Goal: Task Accomplishment & Management: Manage account settings

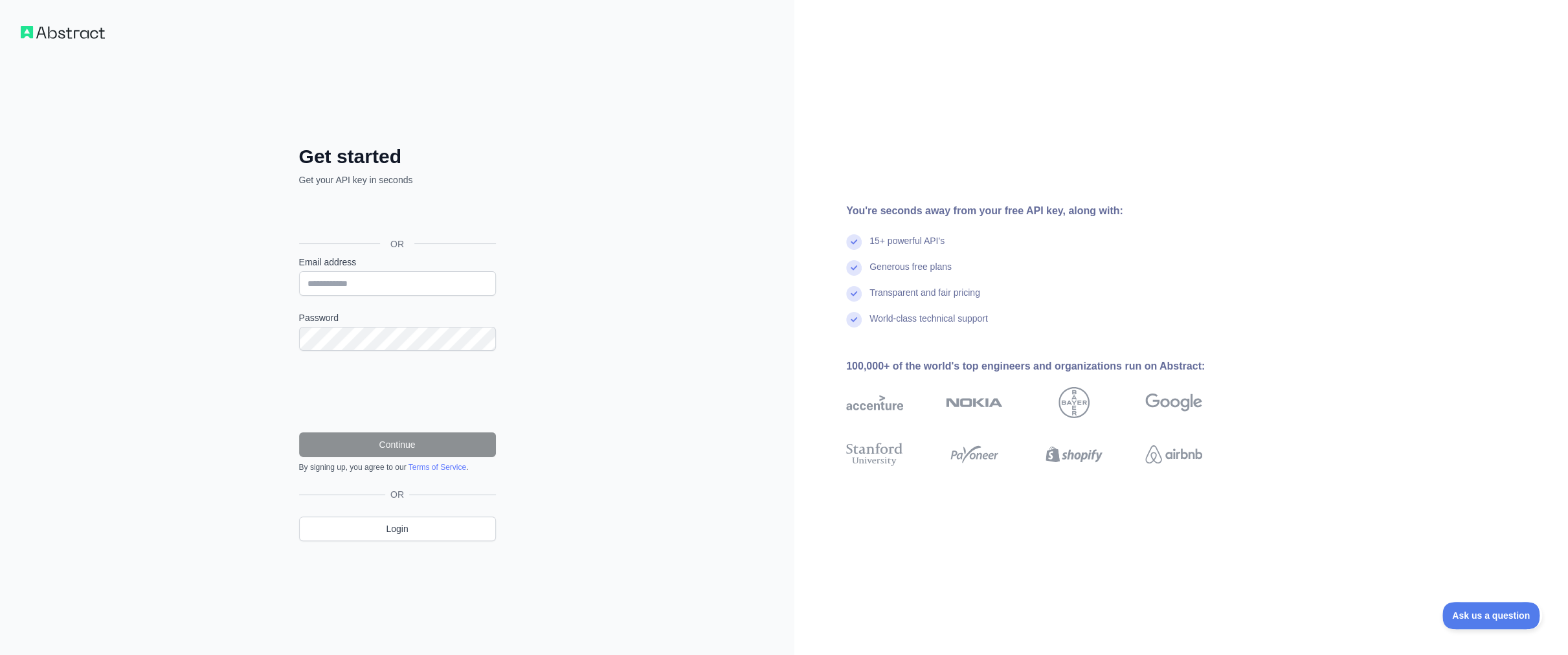
click at [394, 217] on div "Sign in with Google. Opens in new tab" at bounding box center [396, 215] width 194 height 29
click at [451, 213] on div "Sign in with Google. Opens in new tab" at bounding box center [396, 215] width 194 height 29
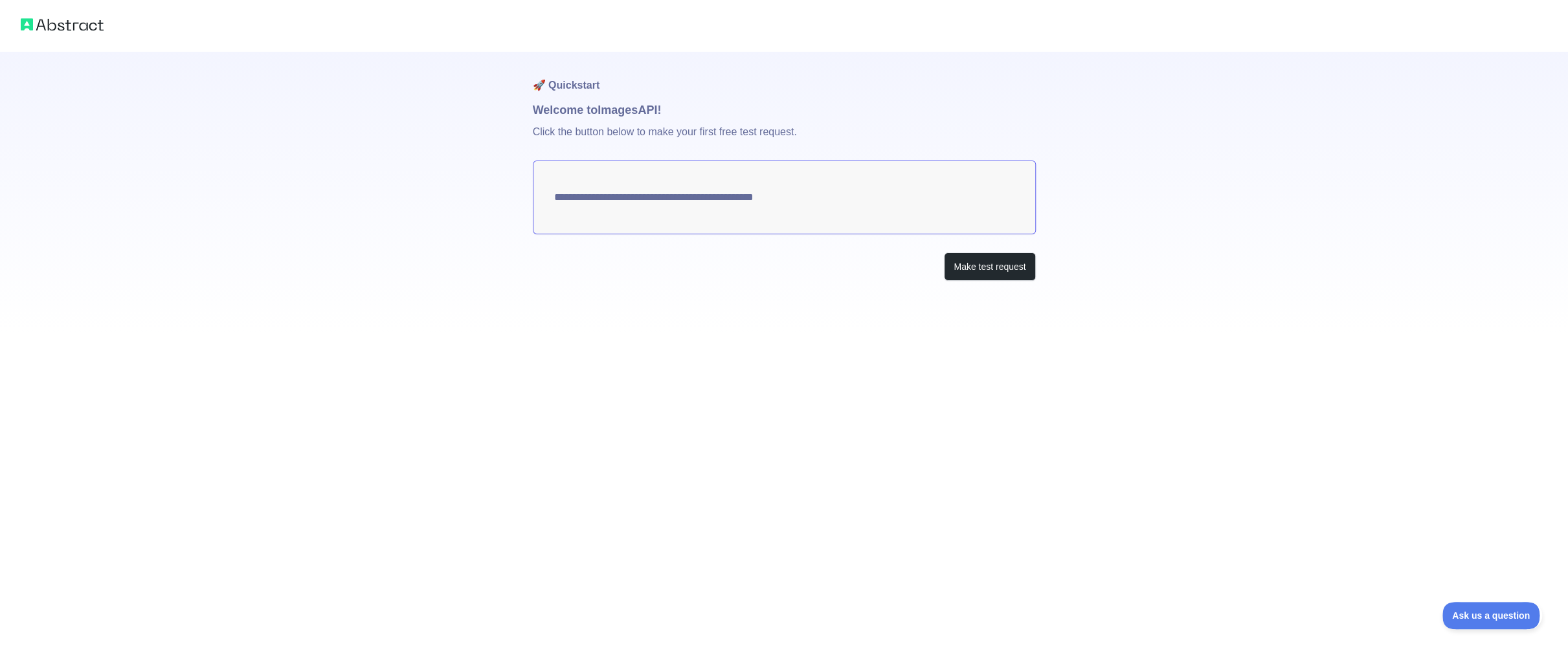
click at [736, 204] on textarea "**********" at bounding box center [784, 197] width 503 height 74
click at [960, 261] on button "Make test request" at bounding box center [989, 267] width 91 height 29
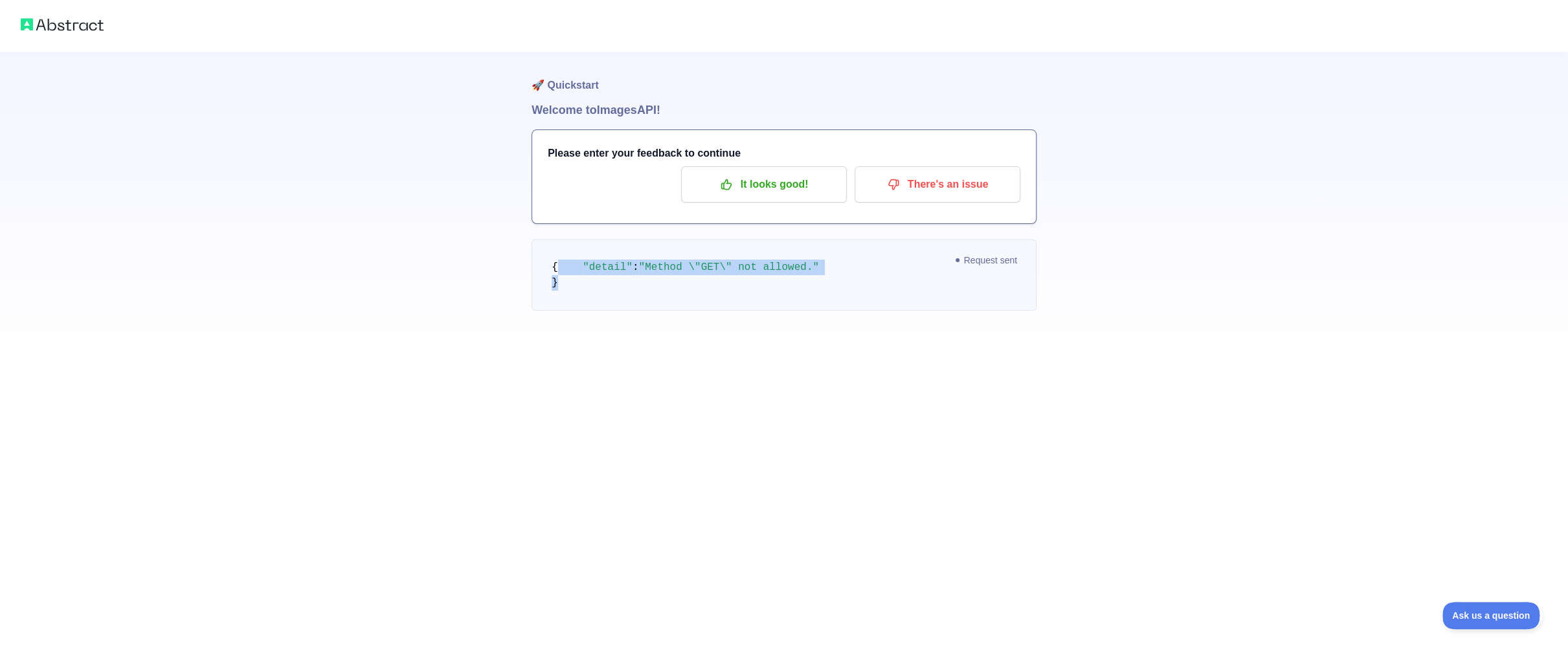
drag, startPoint x: 689, startPoint y: 304, endPoint x: 567, endPoint y: 239, distance: 138.2
click at [567, 239] on pre "{ "detail" : "Method \"GET\" not allowed." }" at bounding box center [784, 275] width 505 height 71
click at [594, 191] on div "It looks good! There's an issue" at bounding box center [784, 184] width 472 height 36
drag, startPoint x: 632, startPoint y: 233, endPoint x: 618, endPoint y: 256, distance: 26.9
click at [628, 236] on div "🚀 Quickstart Welcome to Images API! Please enter your feedback to continue It l…" at bounding box center [784, 207] width 505 height 311
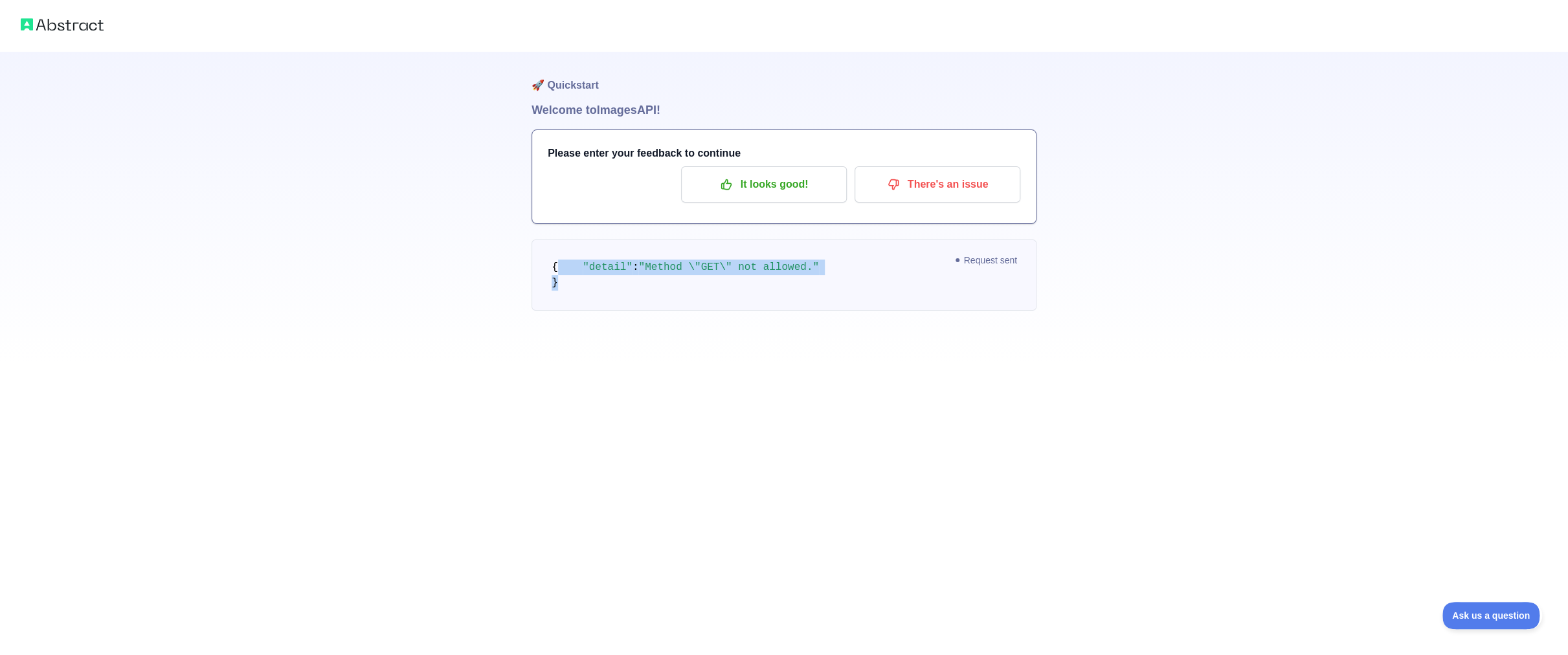
drag, startPoint x: 613, startPoint y: 266, endPoint x: 683, endPoint y: 294, distance: 75.4
click at [683, 294] on pre "{ "detail" : "Method \"GET\" not allowed." }" at bounding box center [784, 275] width 505 height 71
click at [683, 296] on pre "{ "detail" : "Method \"GET\" not allowed." }" at bounding box center [784, 275] width 505 height 71
drag, startPoint x: 685, startPoint y: 283, endPoint x: 689, endPoint y: 277, distance: 7.2
click at [685, 273] on span ""Method \"GET\" not allowed."" at bounding box center [728, 267] width 180 height 12
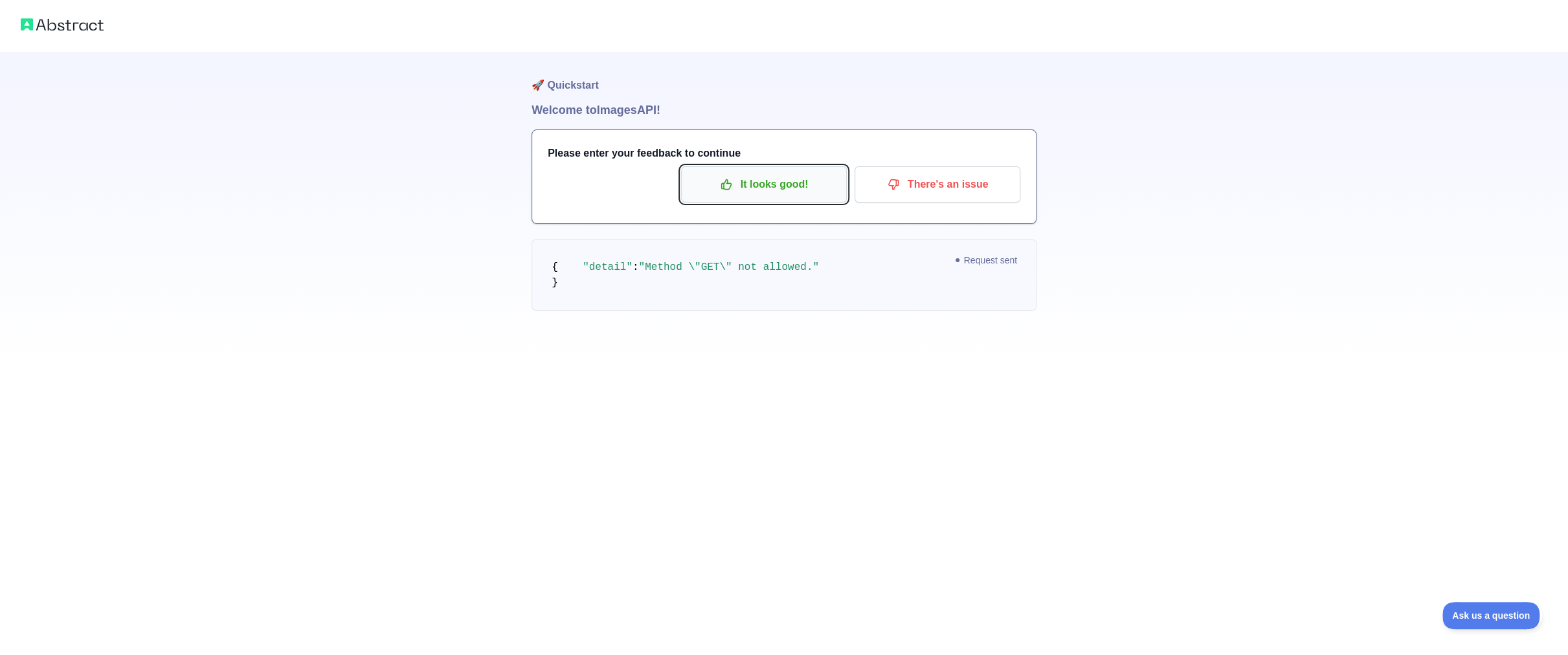
click at [780, 186] on p "It looks good!" at bounding box center [764, 184] width 146 height 22
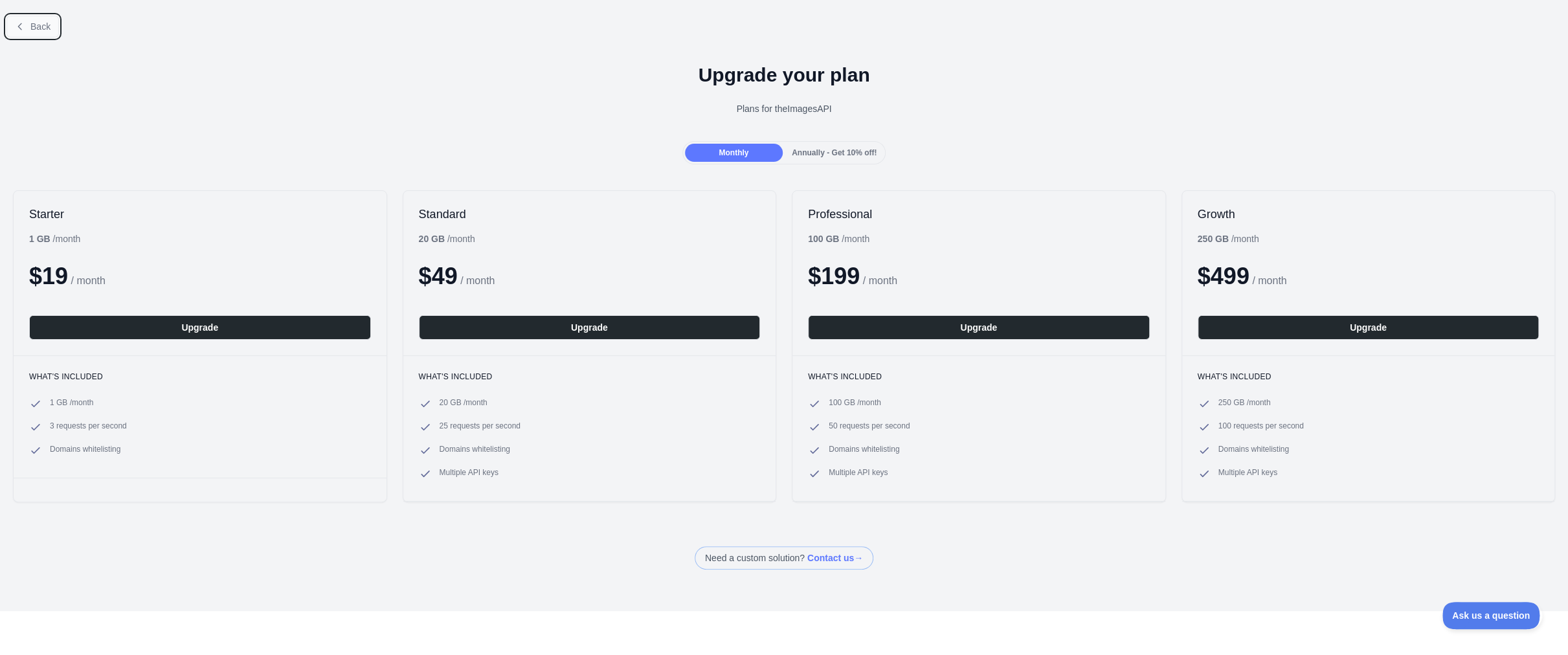
click at [43, 23] on span "Back" at bounding box center [41, 27] width 20 height 11
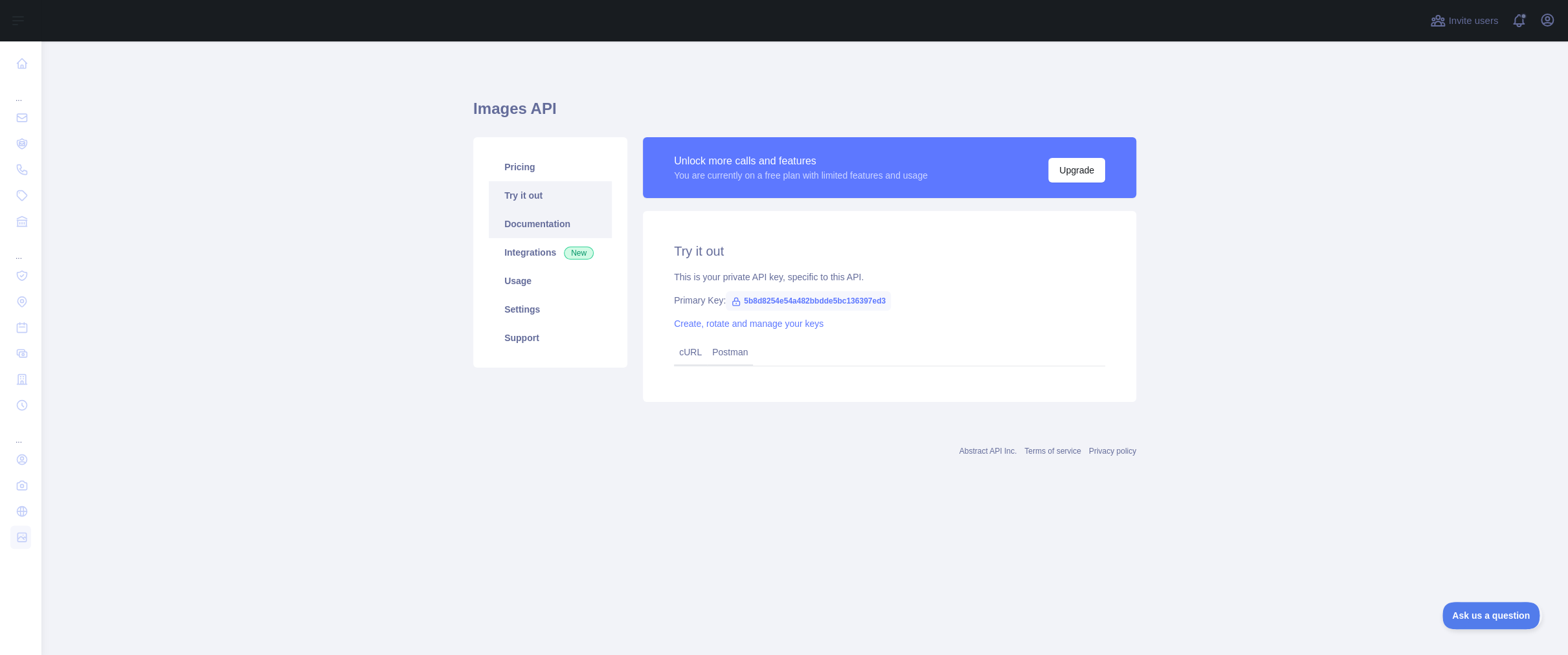
click at [527, 229] on link "Documentation" at bounding box center [550, 223] width 123 height 29
click at [561, 207] on link "Try it out" at bounding box center [550, 195] width 123 height 29
click at [533, 280] on link "Usage" at bounding box center [550, 281] width 123 height 29
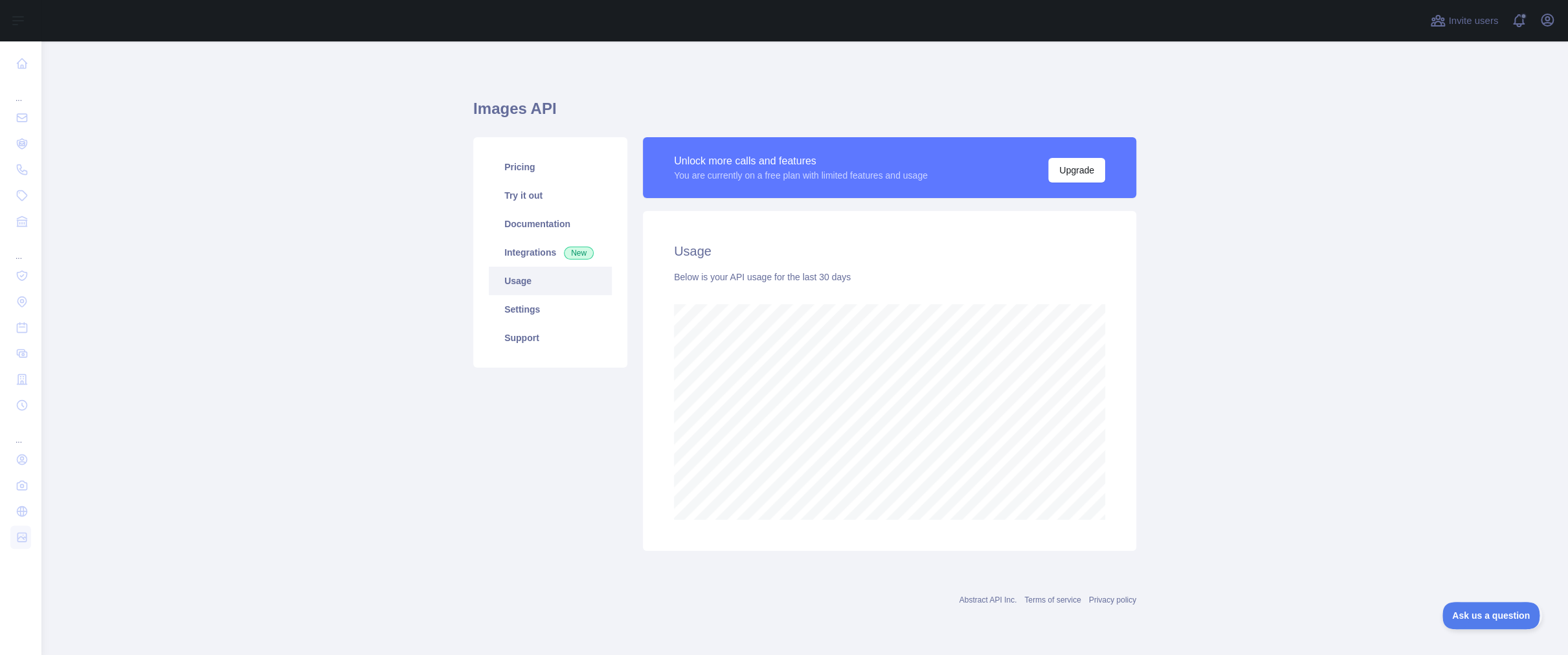
scroll to position [613, 1526]
click at [545, 170] on link "Pricing" at bounding box center [550, 167] width 123 height 29
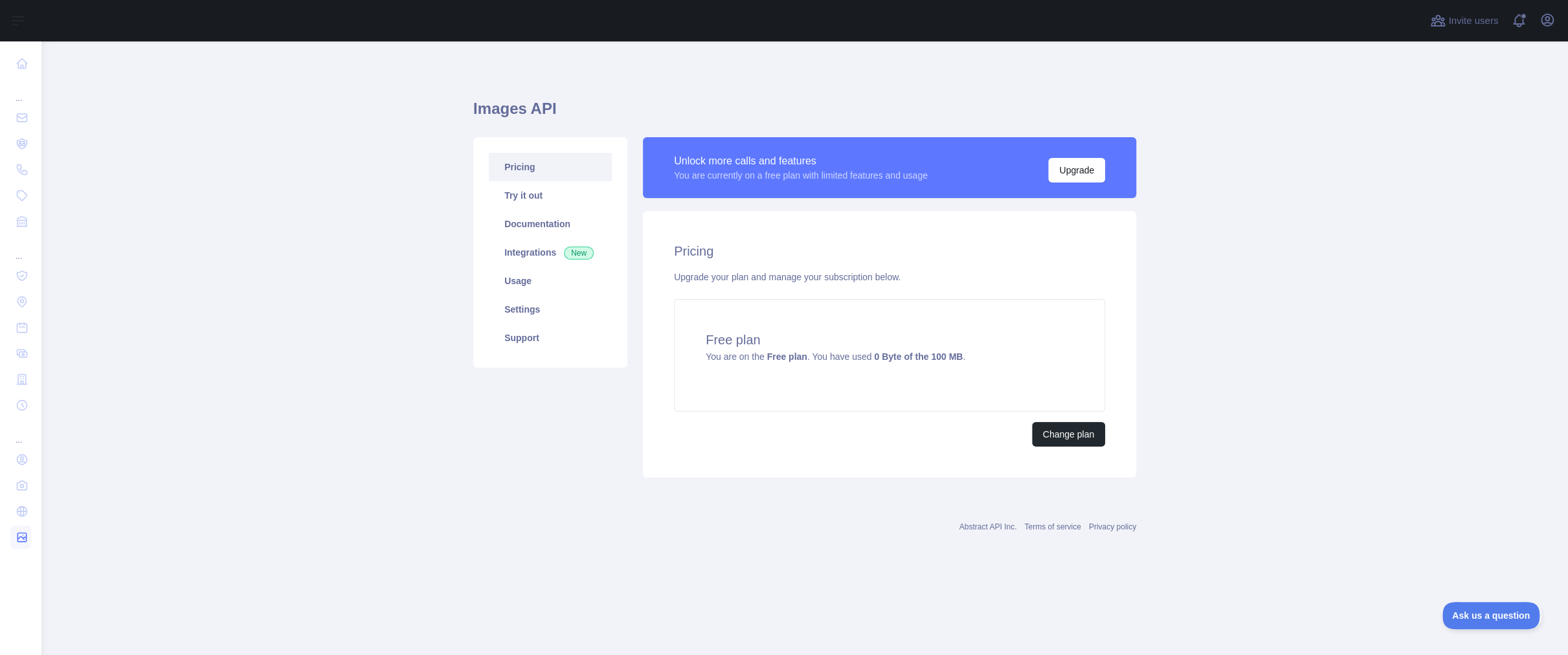
drag, startPoint x: 43, startPoint y: 529, endPoint x: 27, endPoint y: 531, distance: 16.1
click at [27, 531] on link at bounding box center [21, 537] width 21 height 23
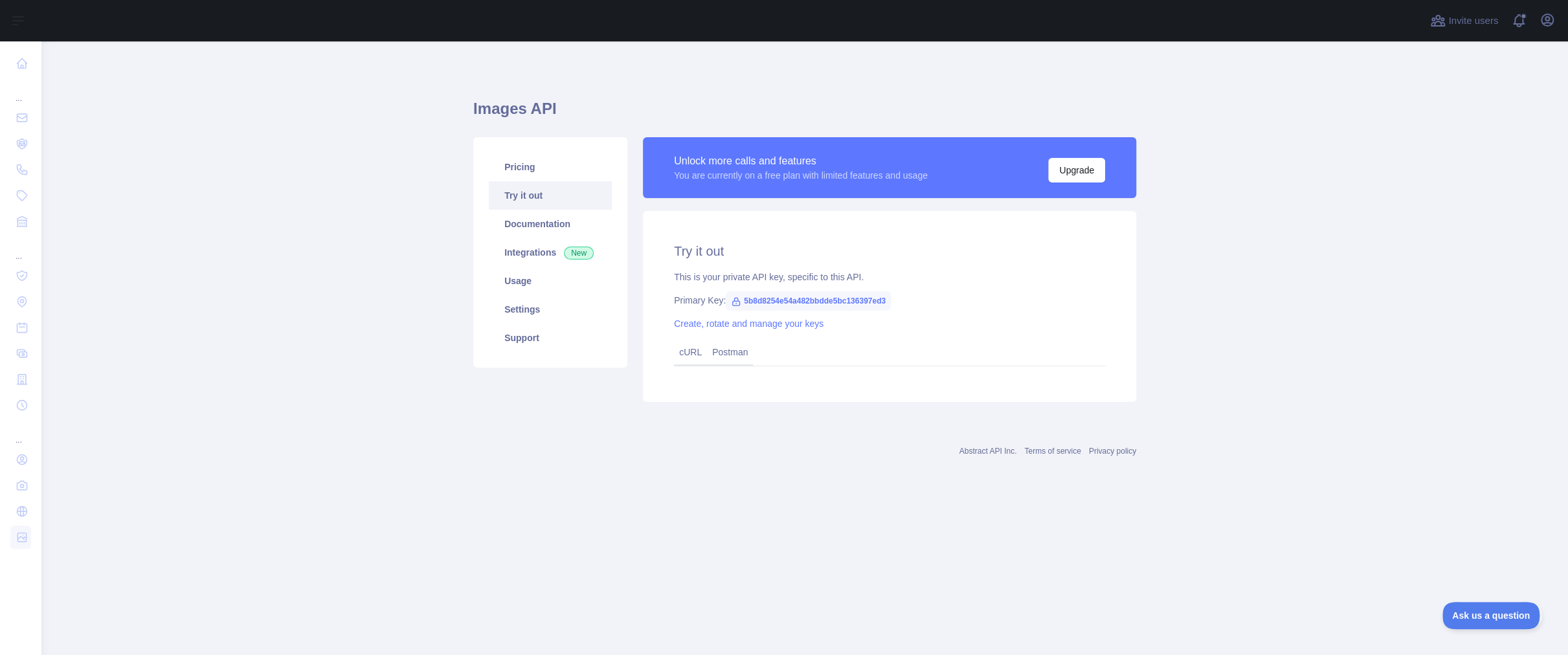
click at [348, 434] on main "Images API Pricing Try it out Documentation Integrations New Usage Settings Sup…" at bounding box center [804, 348] width 1527 height 613
click at [551, 169] on link "Pricing" at bounding box center [550, 167] width 123 height 29
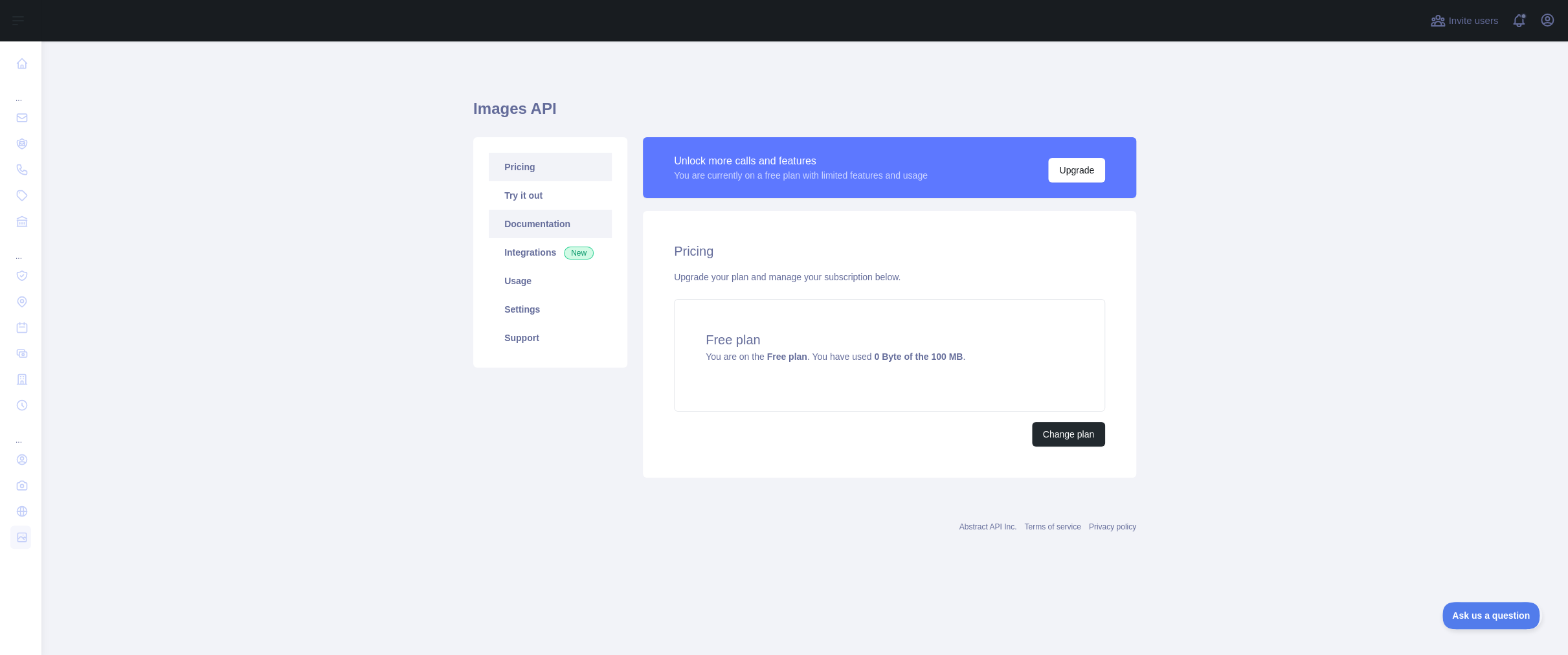
click at [533, 211] on link "Documentation" at bounding box center [550, 223] width 123 height 29
click at [539, 304] on link "Settings" at bounding box center [550, 309] width 123 height 29
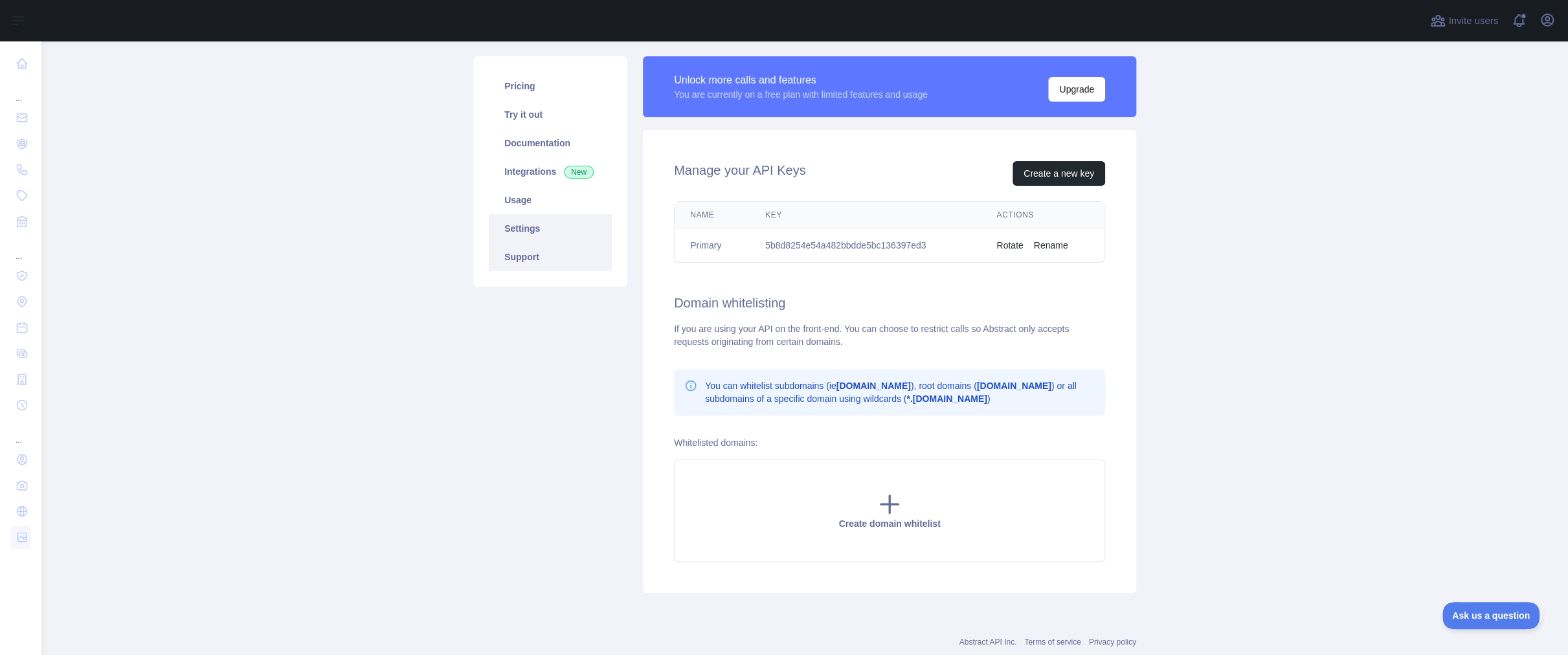
scroll to position [29, 0]
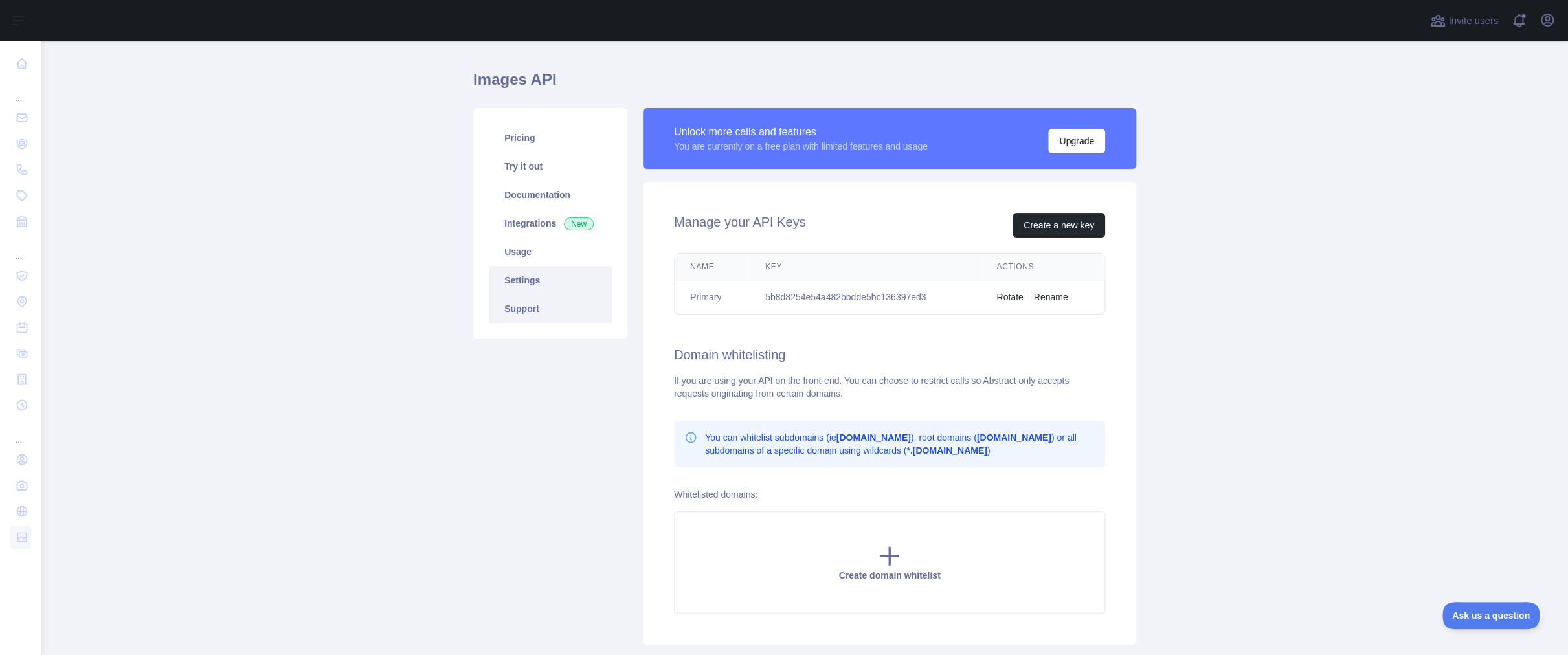
click at [569, 321] on link "Support" at bounding box center [550, 309] width 123 height 29
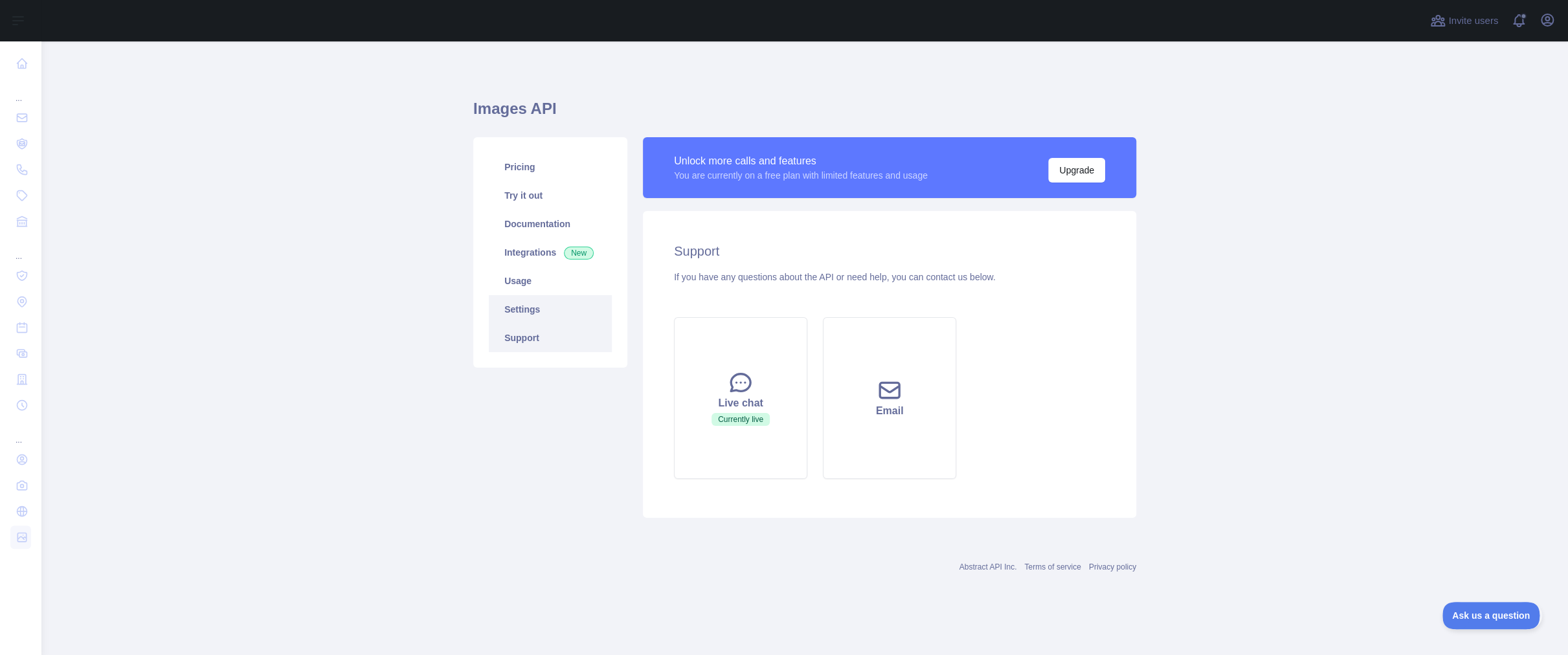
click at [565, 309] on link "Settings" at bounding box center [550, 309] width 123 height 29
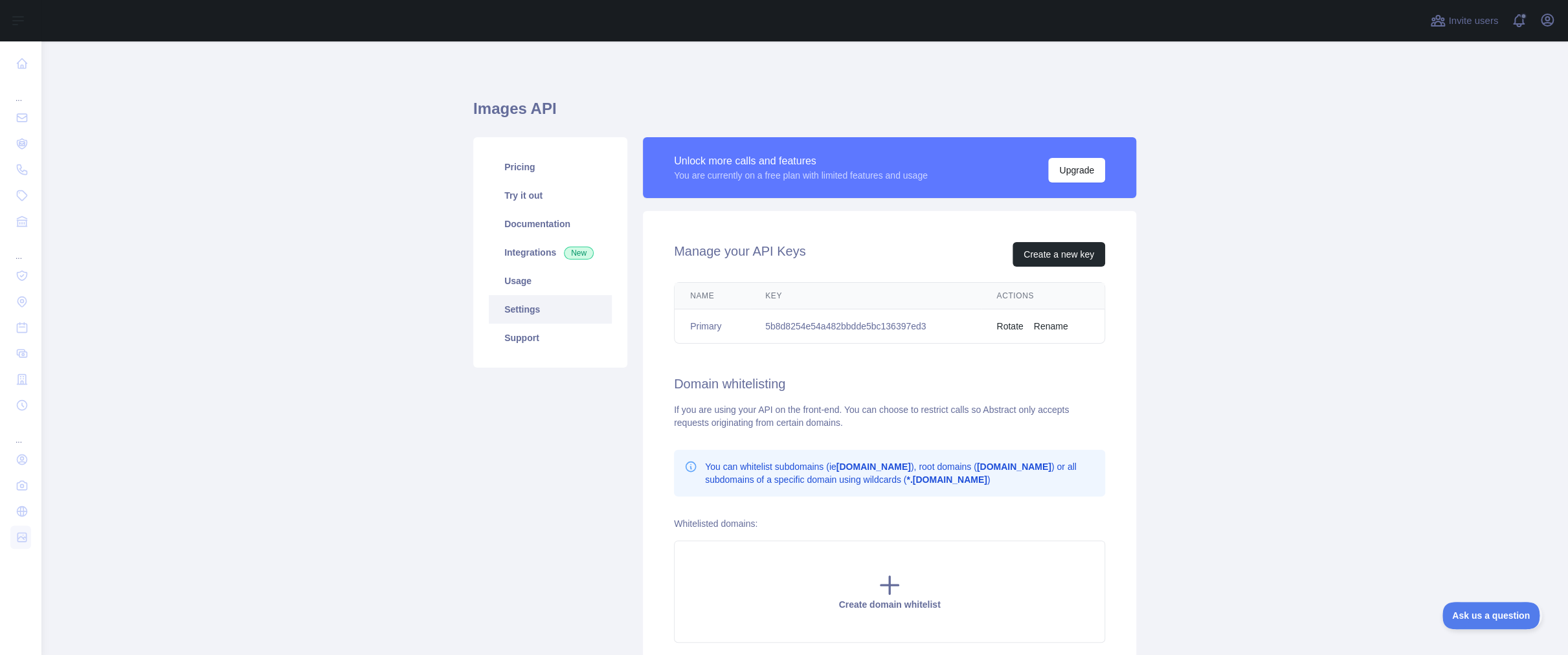
click at [822, 328] on td "5b8d8254e54a482bbdde5bc136397ed3" at bounding box center [865, 327] width 231 height 35
copy td "5b8d8254e54a482bbdde5bc136397ed3"
click at [396, 182] on main "Images API Pricing Try it out Documentation Integrations New Usage Settings Sup…" at bounding box center [804, 348] width 1527 height 613
